Goal: Navigation & Orientation: Find specific page/section

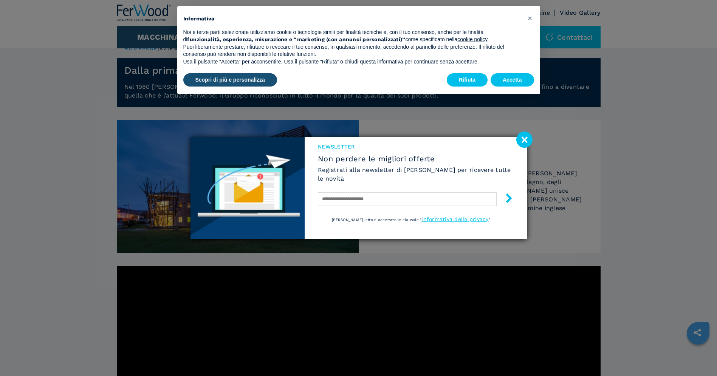
scroll to position [11, 0]
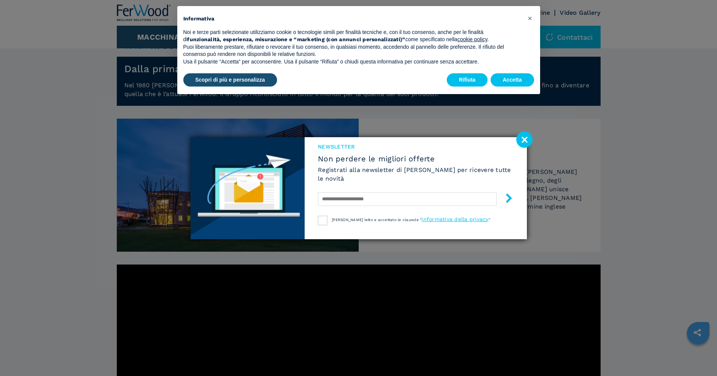
click at [523, 139] on image at bounding box center [525, 140] width 16 height 16
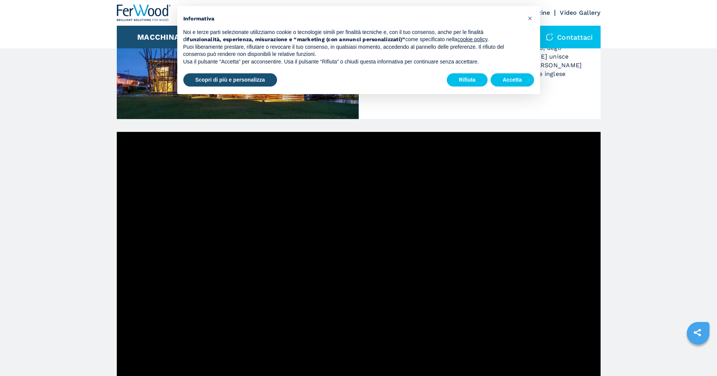
scroll to position [144, 0]
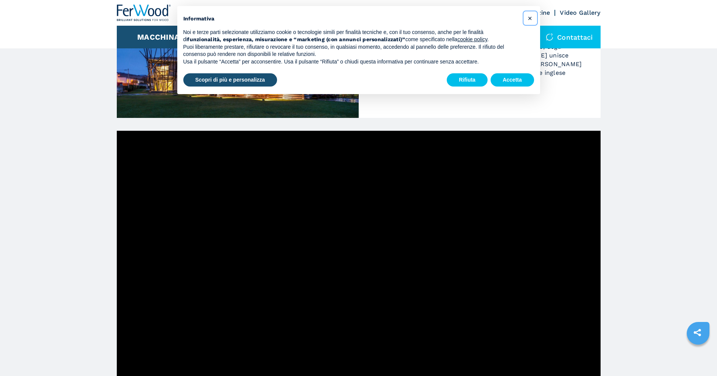
click at [530, 17] on span "×" at bounding box center [530, 18] width 5 height 9
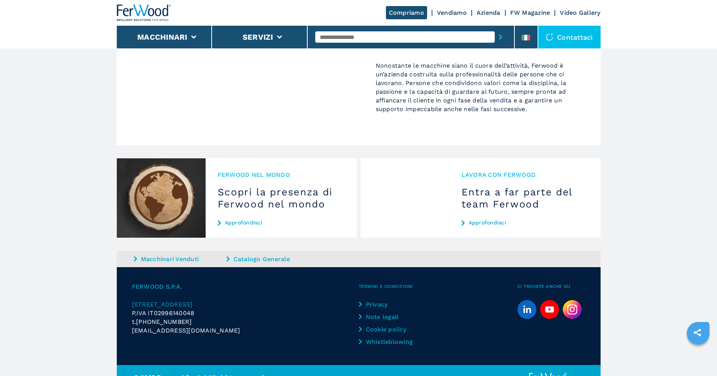
scroll to position [690, 0]
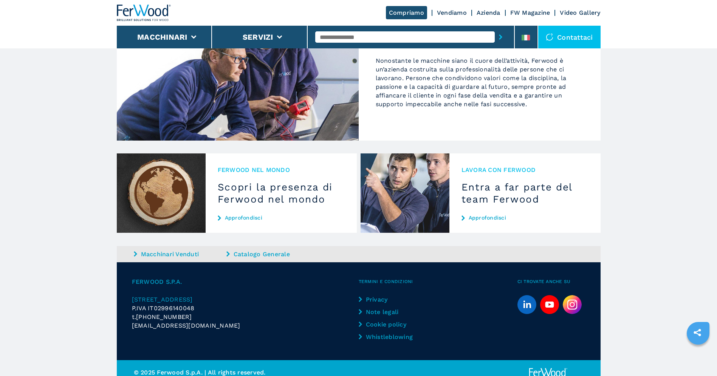
click at [171, 305] on span "P.IVA IT02996140048" at bounding box center [163, 308] width 63 height 7
copy span "IT02996140048"
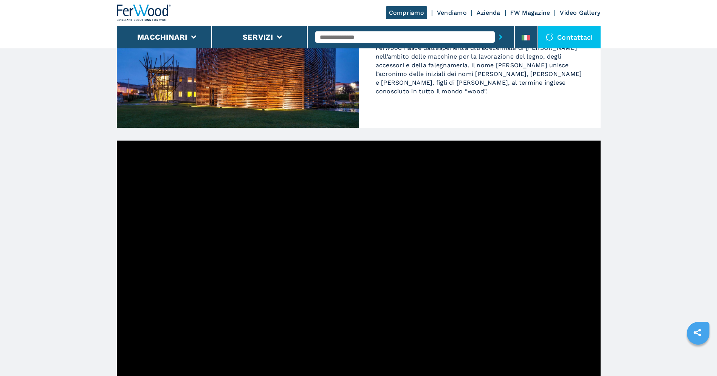
scroll to position [0, 0]
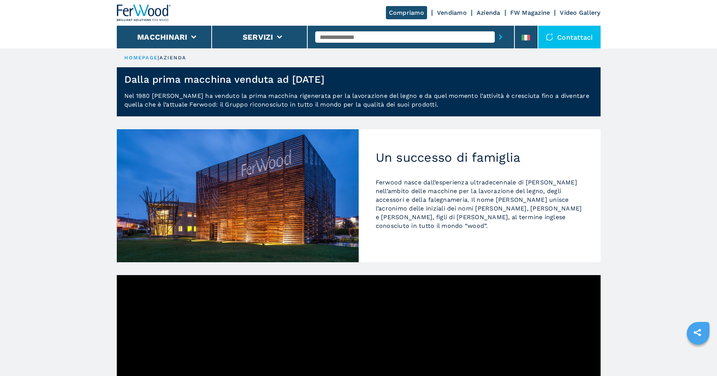
click at [451, 13] on link "Vendiamo" at bounding box center [452, 12] width 30 height 7
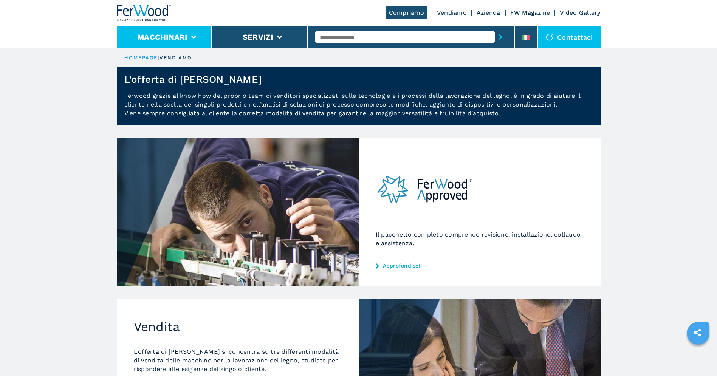
click at [195, 33] on li "Macchinari" at bounding box center [165, 37] width 96 height 23
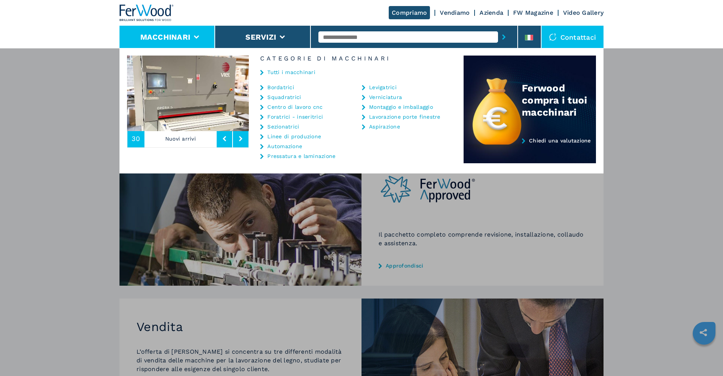
click at [423, 163] on ul "Levigatrici Verniciatura Montaggio e imballaggio Lavorazione porte finestre Asp…" at bounding box center [408, 123] width 92 height 79
click at [288, 32] on li "Servizi" at bounding box center [263, 37] width 96 height 23
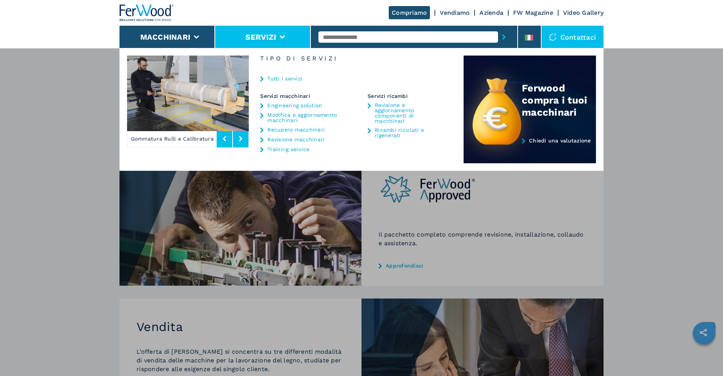
click at [137, 10] on img at bounding box center [146, 13] width 54 height 17
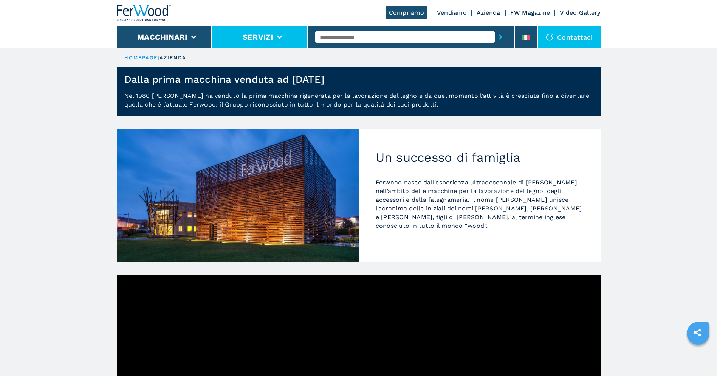
click at [280, 37] on icon at bounding box center [279, 37] width 5 height 3
